Goal: Task Accomplishment & Management: Manage account settings

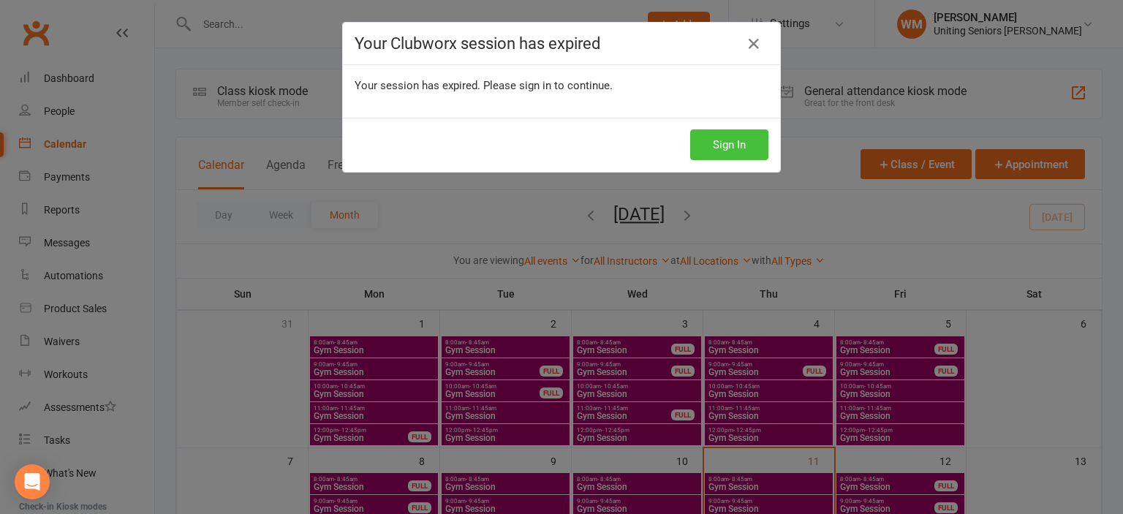
click at [719, 132] on button "Sign In" at bounding box center [729, 144] width 78 height 31
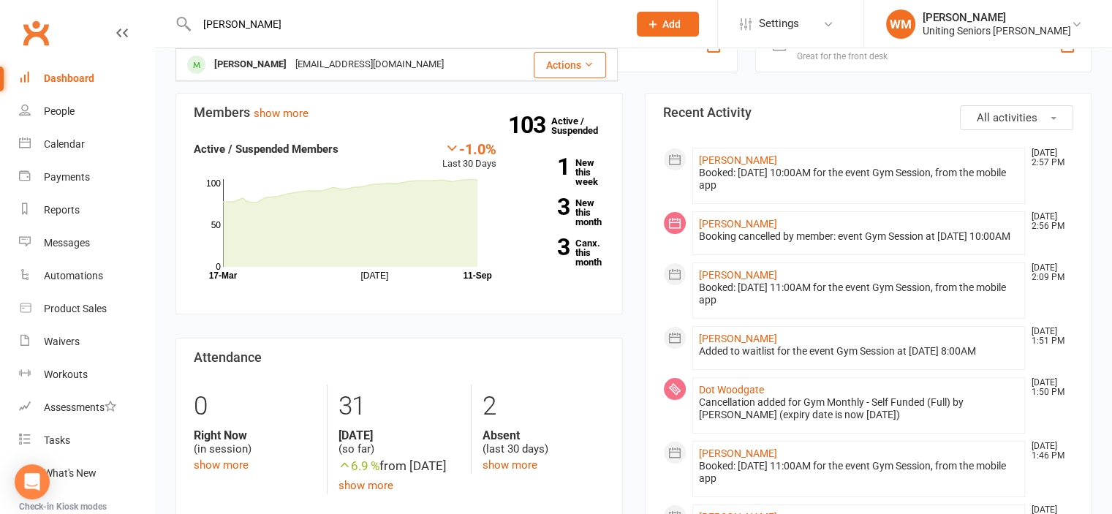
scroll to position [146, 0]
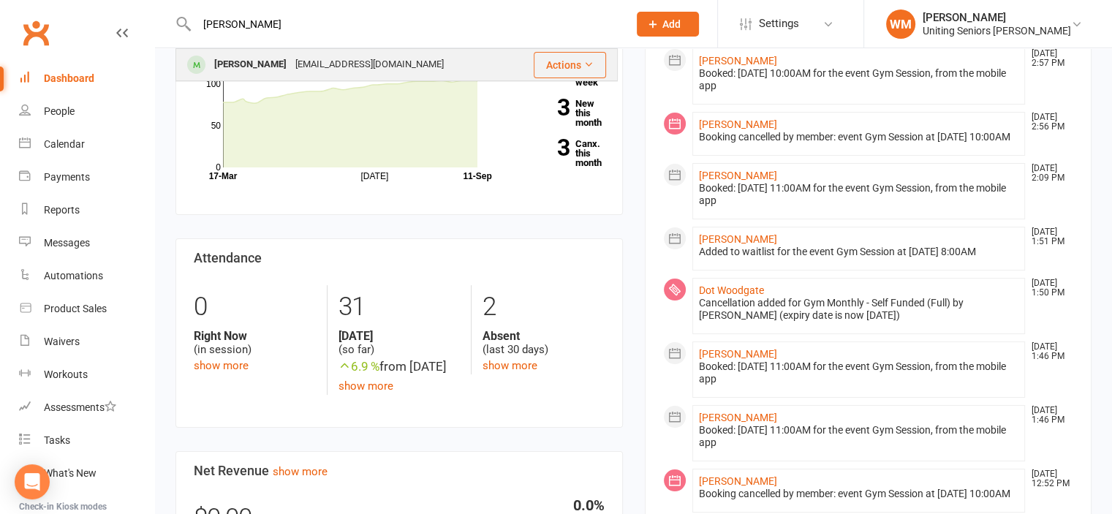
type input "dixon"
click at [295, 69] on div "dixondianne@gmail.com" at bounding box center [369, 64] width 157 height 21
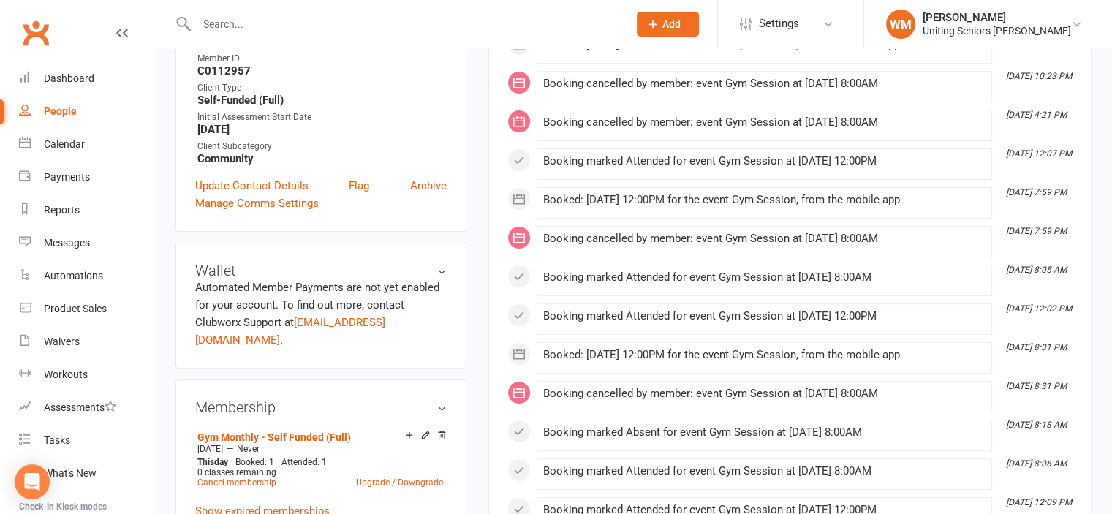
scroll to position [366, 0]
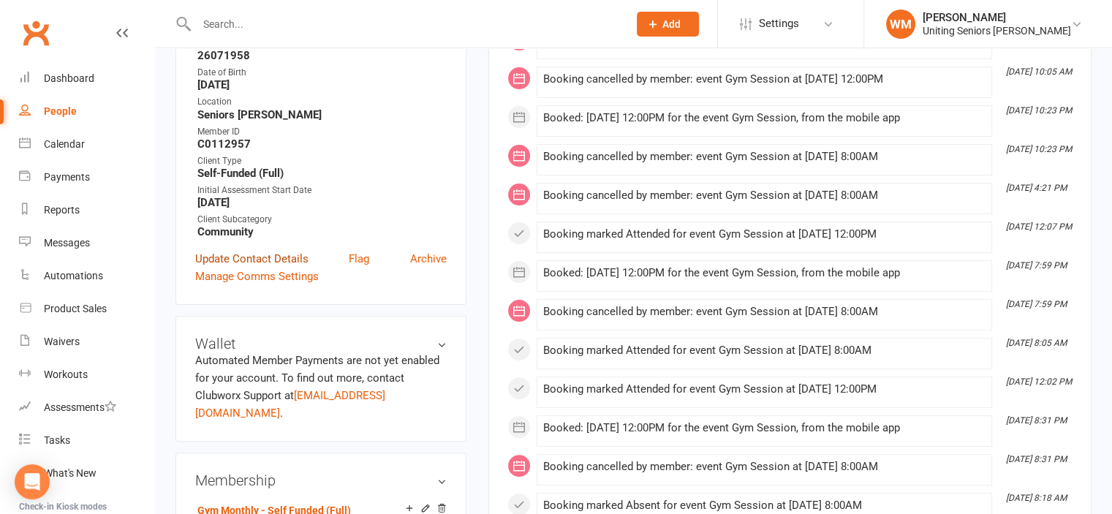
click at [279, 258] on link "Update Contact Details" at bounding box center [251, 259] width 113 height 18
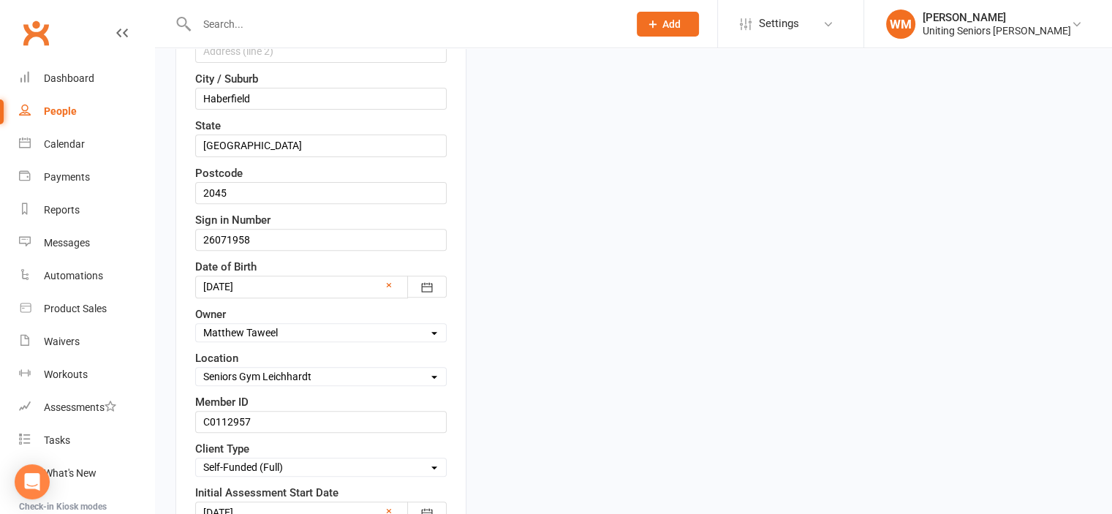
scroll to position [507, 0]
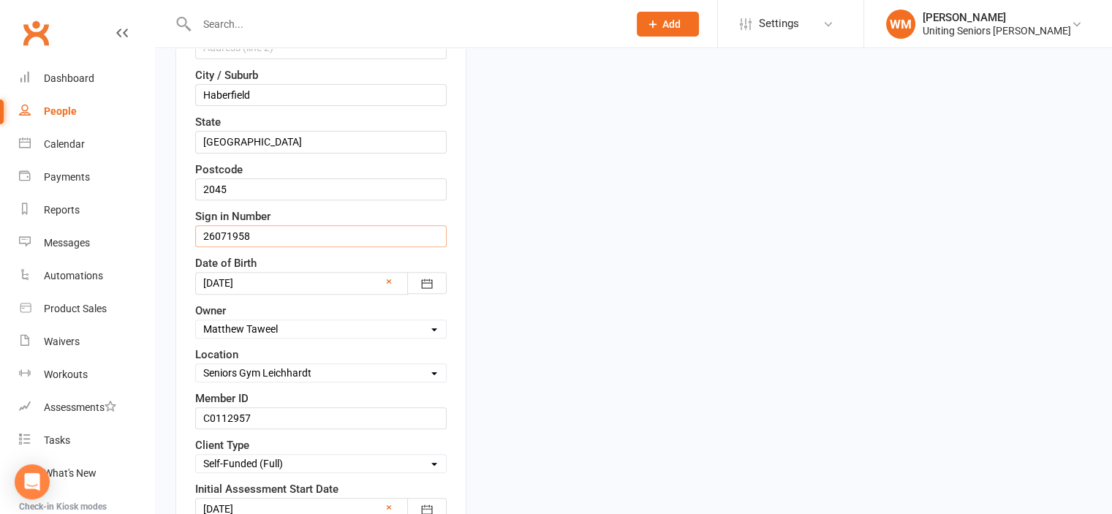
click at [287, 236] on input "26071958" at bounding box center [321, 236] width 252 height 22
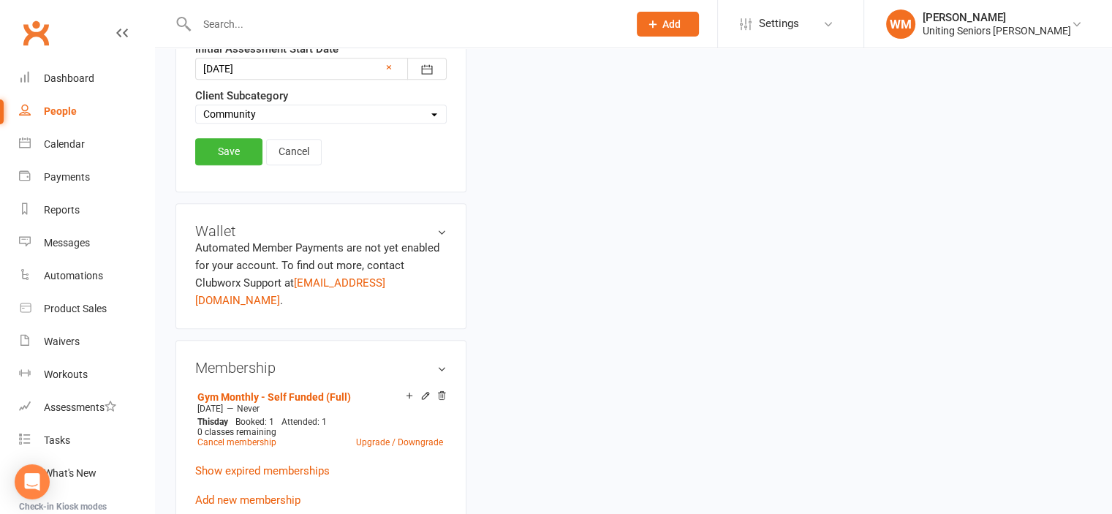
scroll to position [946, 0]
type input "26071959"
click at [235, 143] on link "Save" at bounding box center [228, 153] width 67 height 26
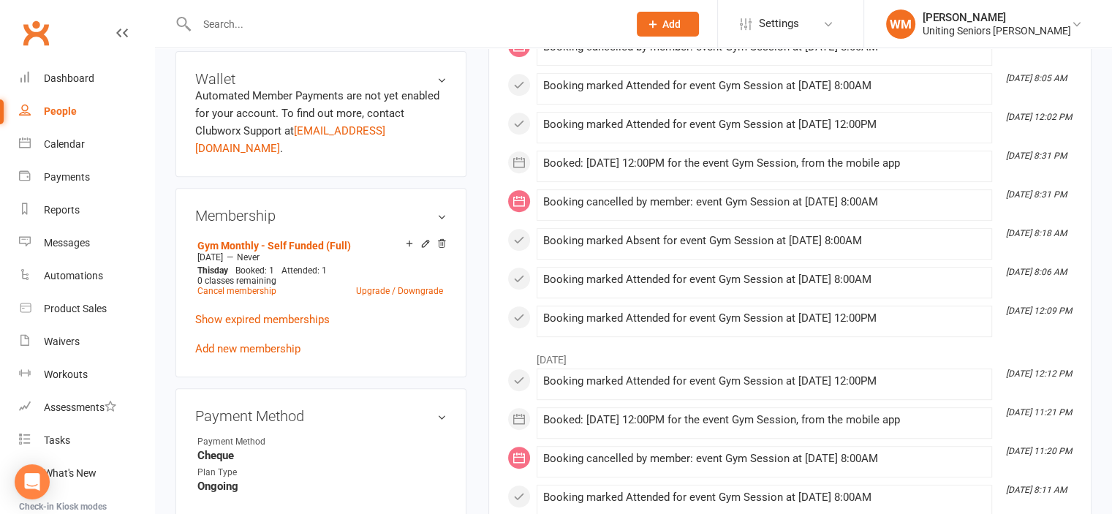
scroll to position [361, 0]
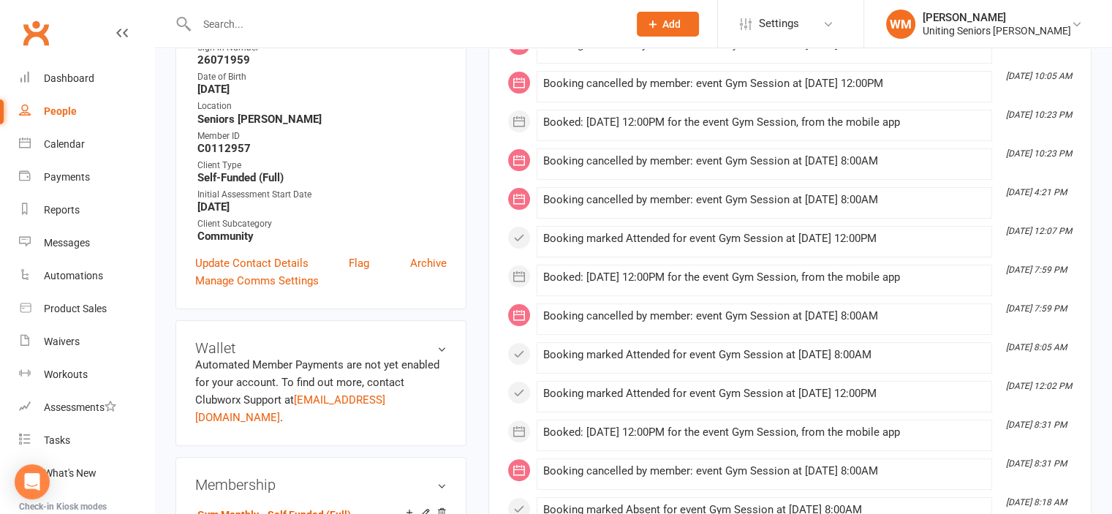
click at [229, 29] on input "text" at bounding box center [405, 24] width 426 height 20
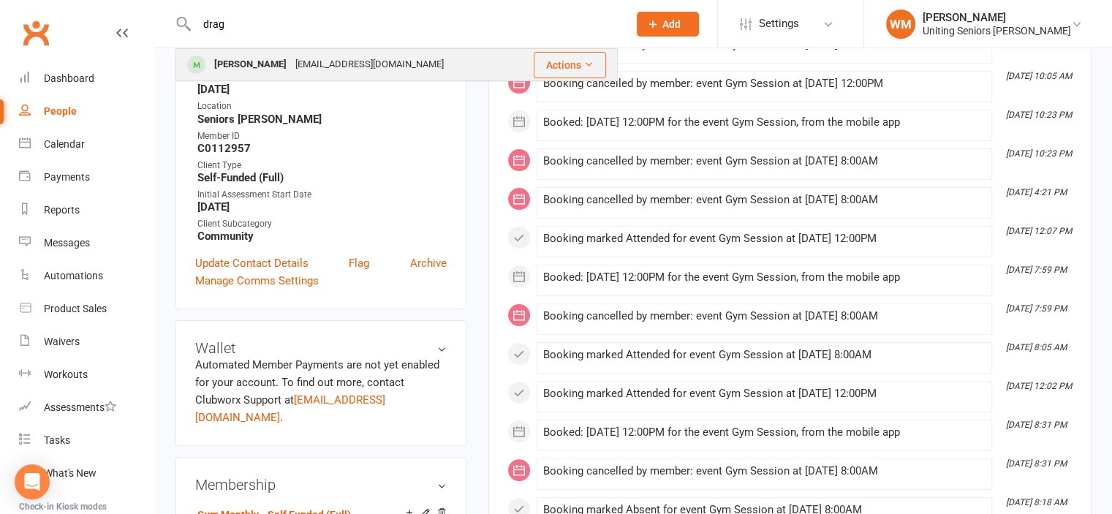
type input "drag"
click at [275, 71] on div "Cynthia Dragovic" at bounding box center [250, 64] width 81 height 21
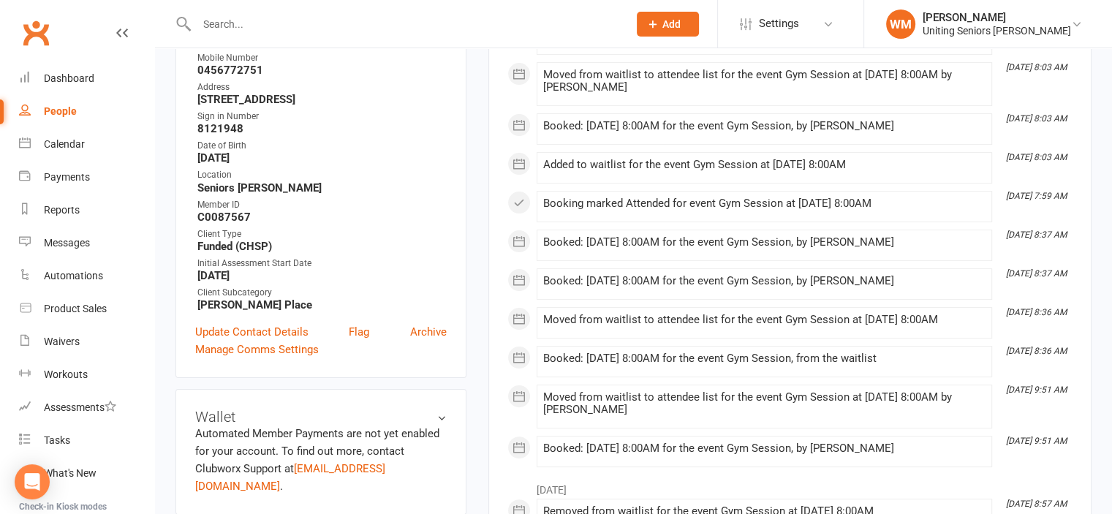
scroll to position [219, 0]
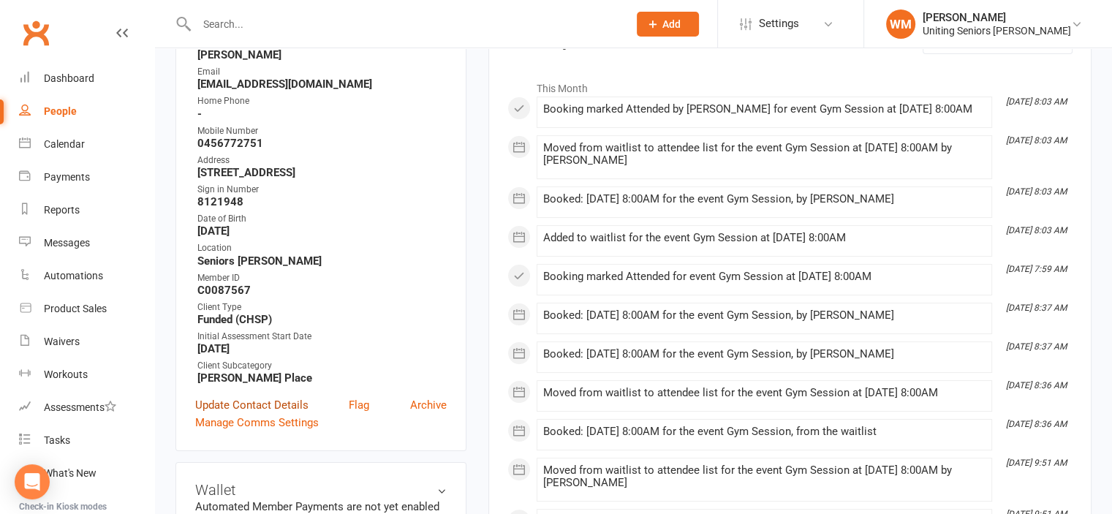
click at [290, 404] on link "Update Contact Details" at bounding box center [251, 405] width 113 height 18
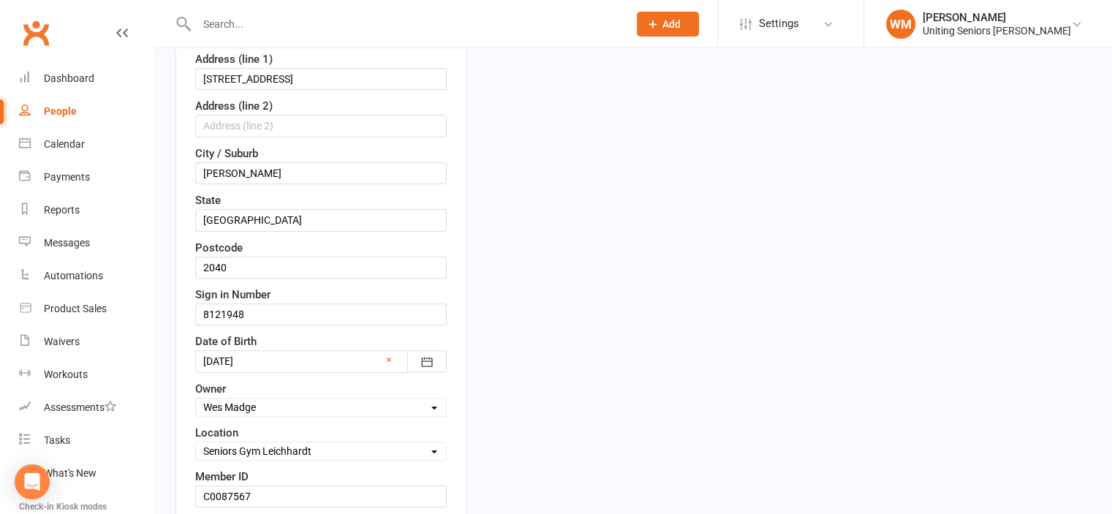
scroll to position [434, 0]
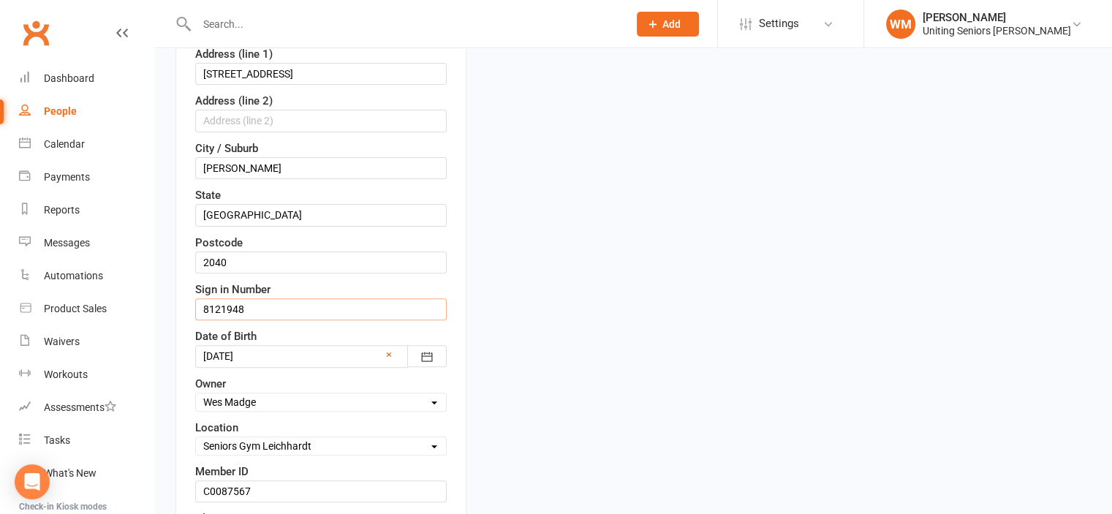
click at [321, 304] on input "8121948" at bounding box center [321, 309] width 252 height 22
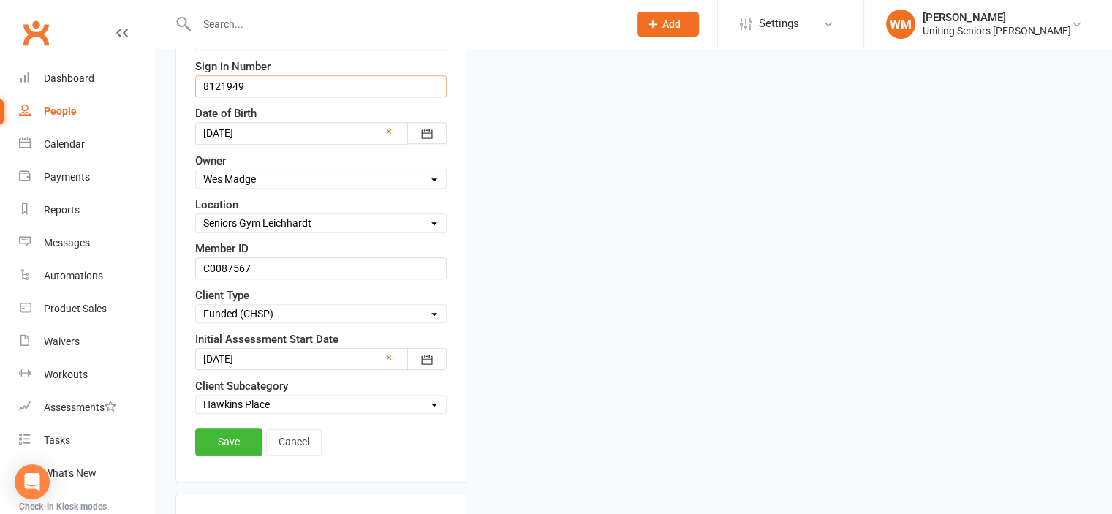
scroll to position [873, 0]
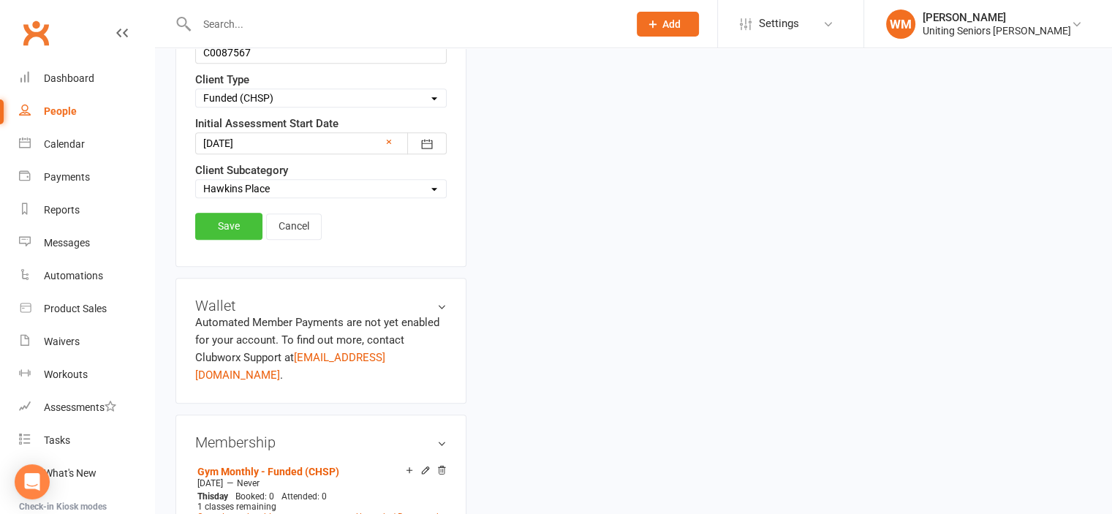
type input "8121949"
click at [246, 219] on link "Save" at bounding box center [228, 226] width 67 height 26
